Goal: Transaction & Acquisition: Purchase product/service

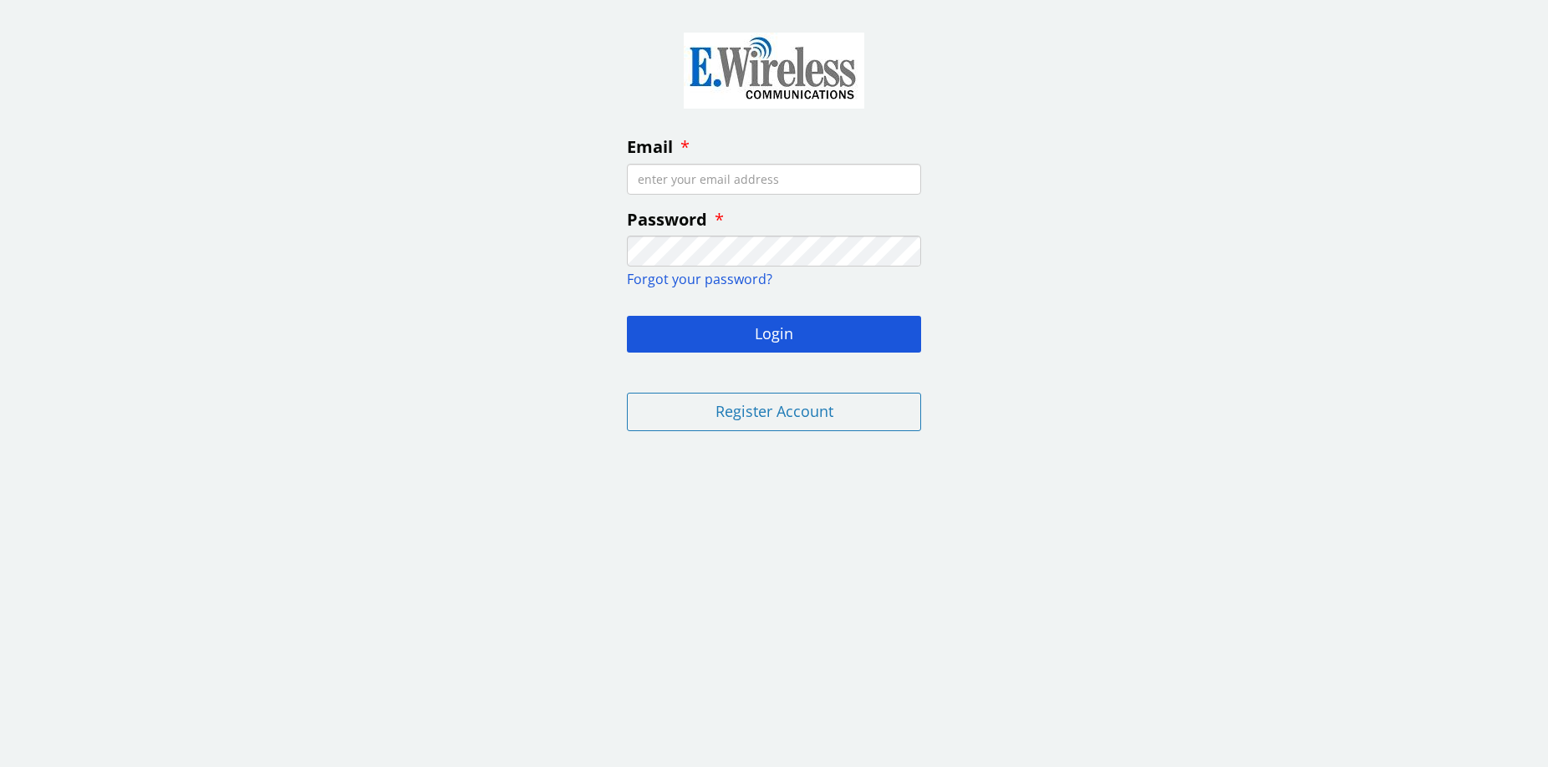
click at [709, 176] on input "Email" at bounding box center [774, 179] width 294 height 31
paste input "dtieman@prodicle.com"
type input "dtieman@prodicle.com"
click at [792, 331] on button "Login" at bounding box center [774, 334] width 294 height 37
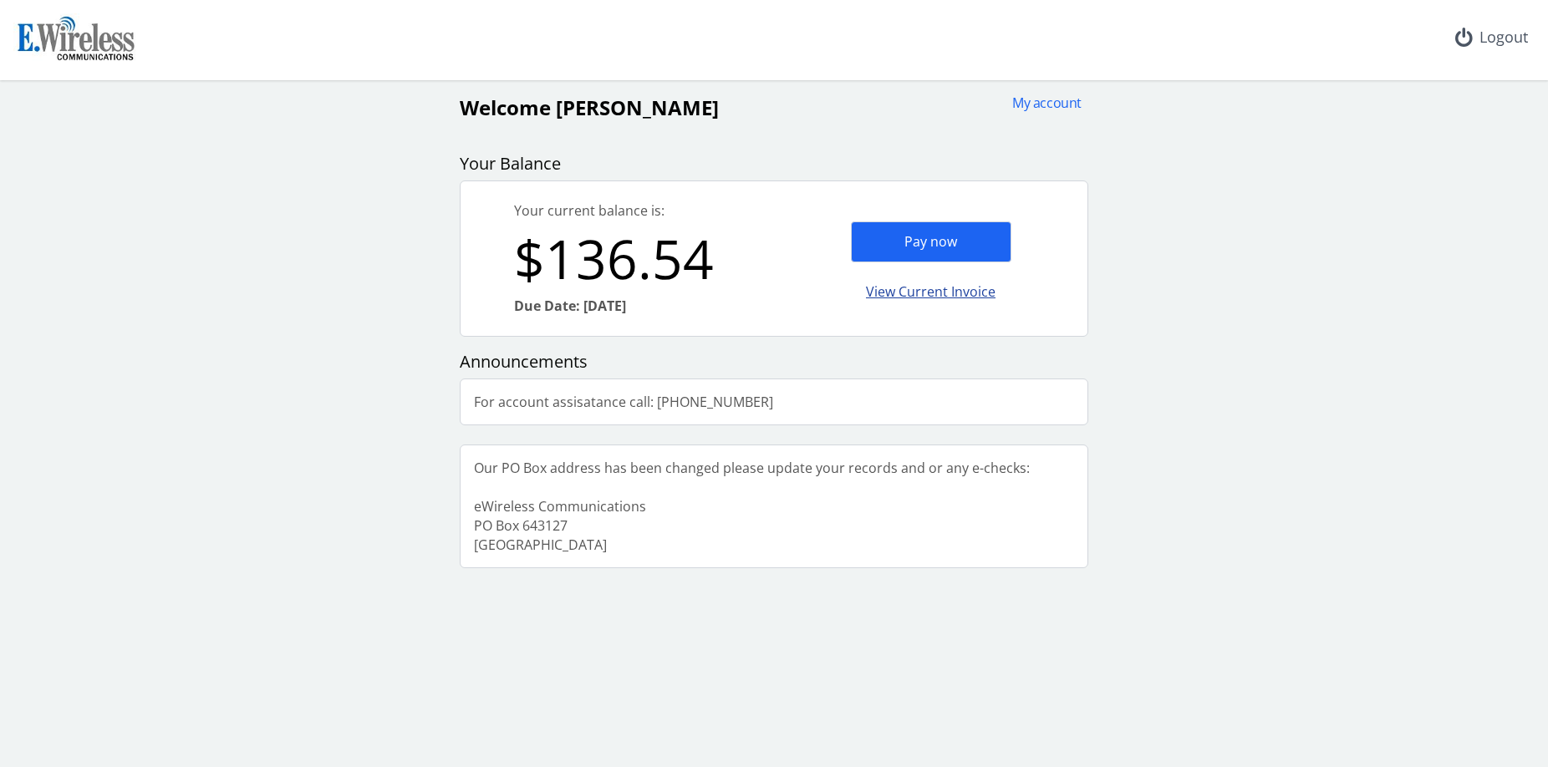
click at [941, 293] on div "View Current Invoice" at bounding box center [931, 292] width 160 height 39
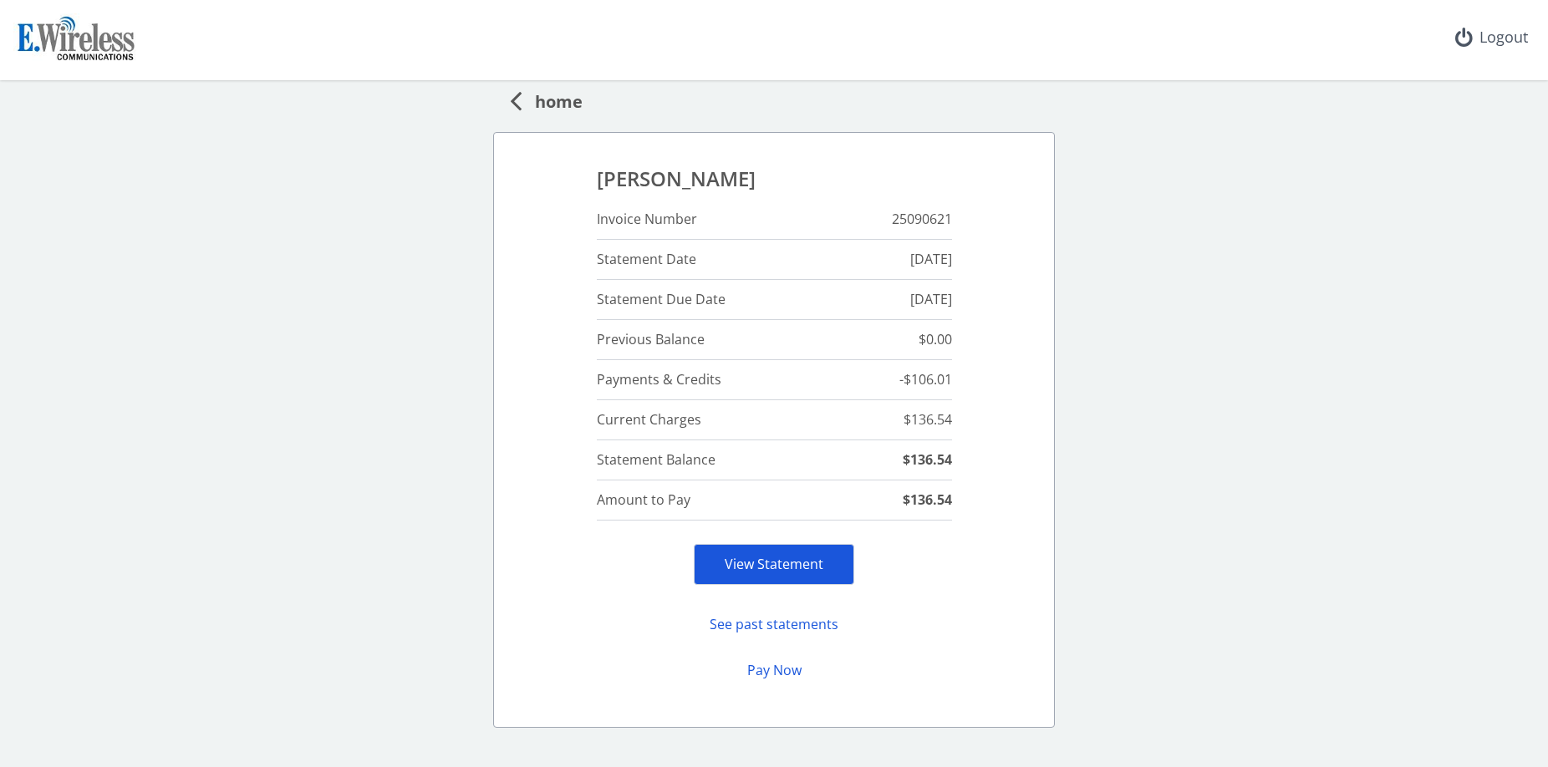
click at [772, 563] on link "View Statement" at bounding box center [774, 564] width 99 height 18
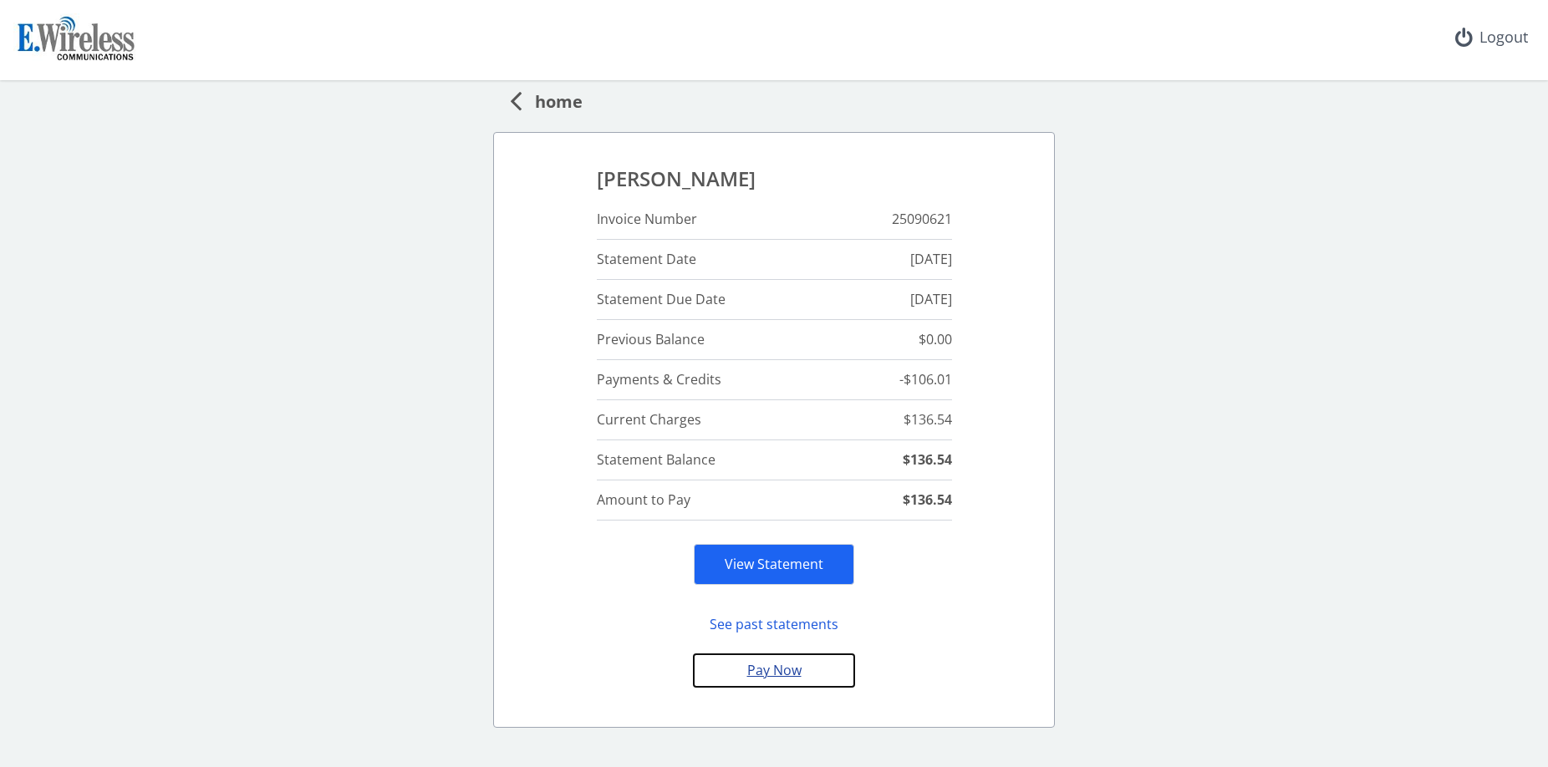
click at [776, 674] on button "Pay Now" at bounding box center [774, 671] width 160 height 33
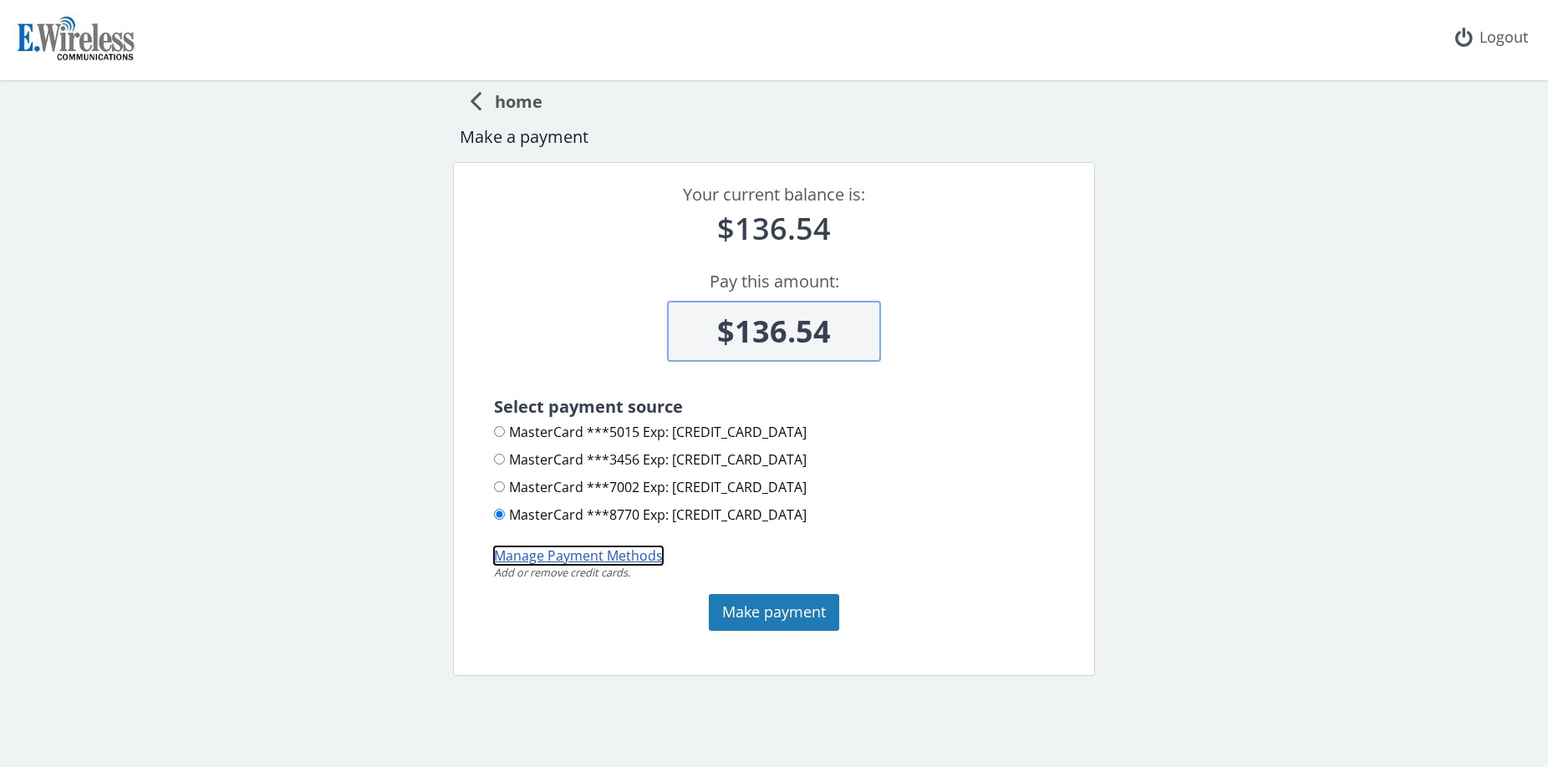
click at [579, 549] on button "Manage Payment Methods" at bounding box center [578, 556] width 169 height 19
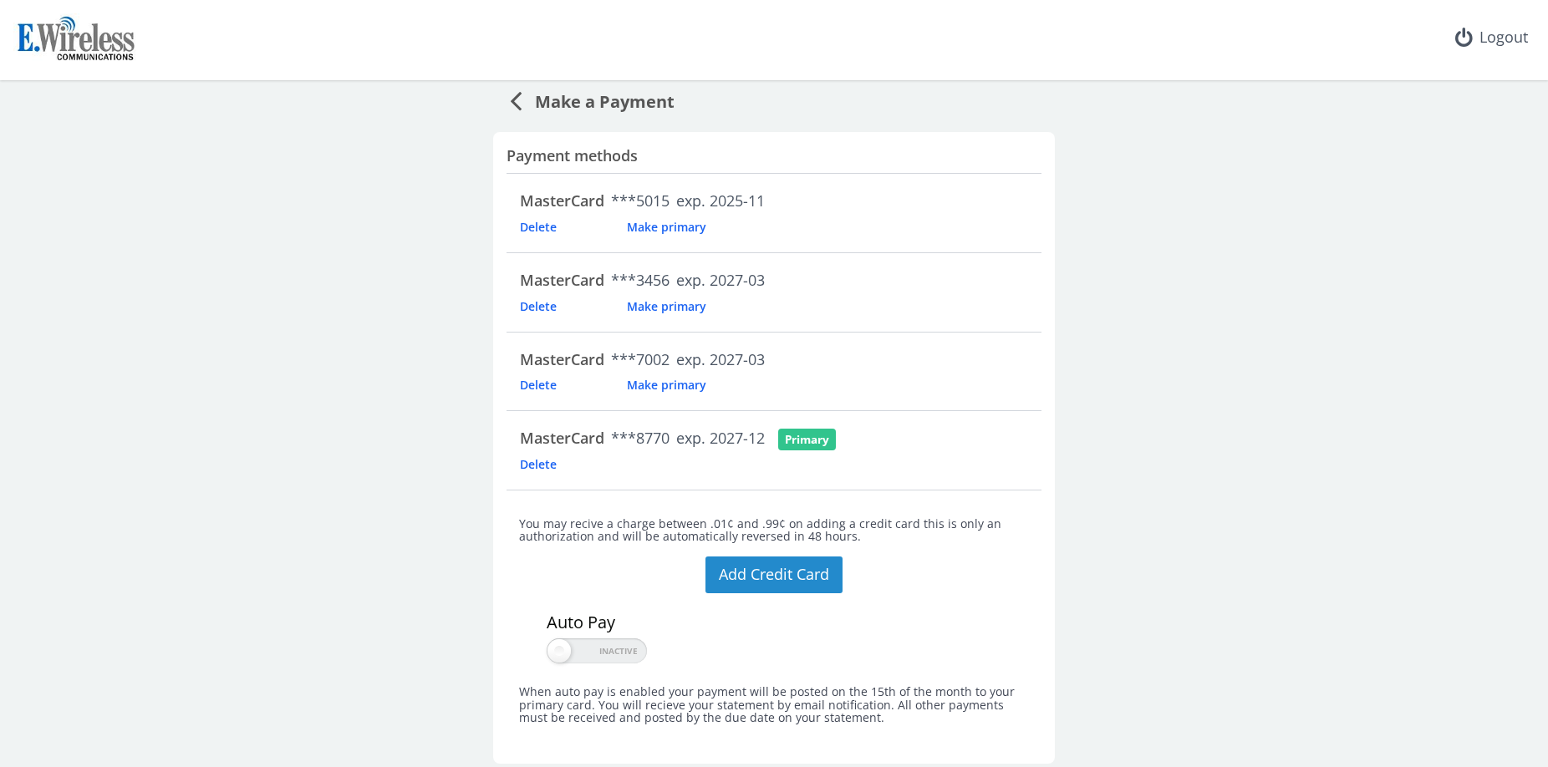
click at [764, 561] on button "Add Credit Card" at bounding box center [774, 575] width 137 height 37
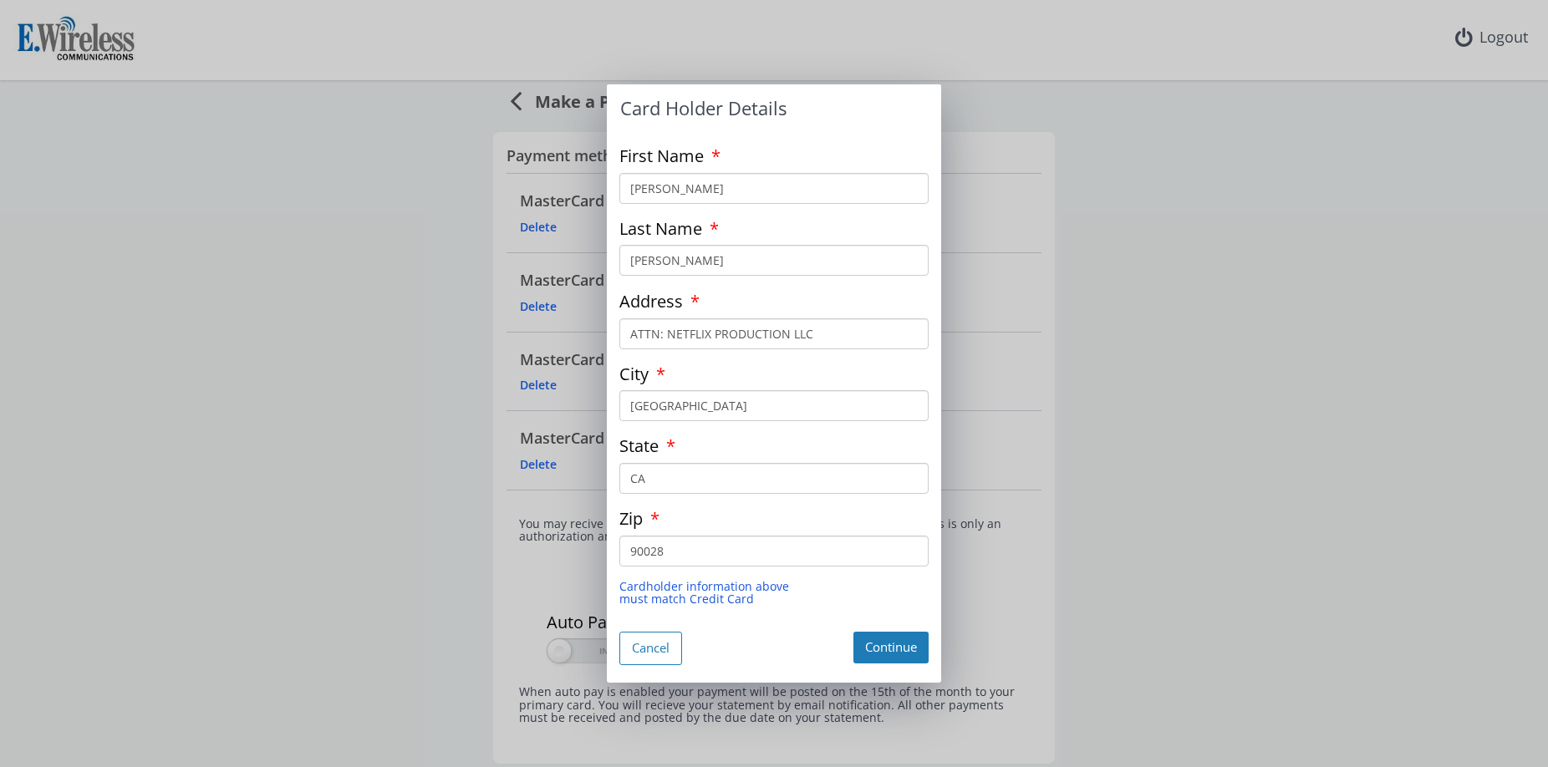
drag, startPoint x: 731, startPoint y: 191, endPoint x: 507, endPoint y: 185, distance: 225.0
click at [507, 185] on div "Card Holder Details First Name BARRY Last Name BERNARDI Address ATTN: NETFLIX P…" at bounding box center [774, 383] width 1548 height 767
type input "Jerry"
type input "Lee Roommates"
